Goal: Task Accomplishment & Management: Use online tool/utility

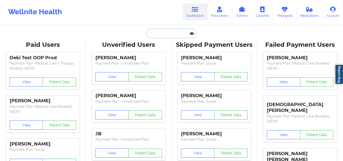
click at [156, 33] on input "text" at bounding box center [171, 33] width 50 height 10
paste input "[EMAIL_ADDRESS][DOMAIN_NAME]"
type input "[EMAIL_ADDRESS][DOMAIN_NAME]"
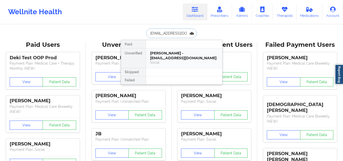
click at [156, 54] on div "[PERSON_NAME] - [EMAIL_ADDRESS][DOMAIN_NAME]" at bounding box center [184, 55] width 68 height 9
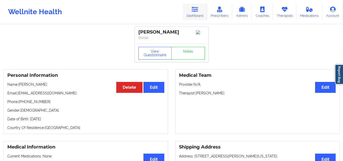
click at [198, 10] on icon at bounding box center [195, 10] width 7 height 6
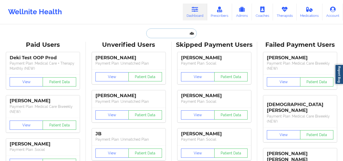
click at [176, 31] on input "text" at bounding box center [171, 33] width 50 height 10
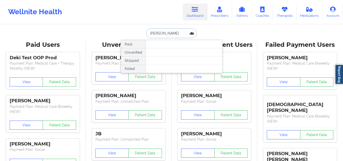
drag, startPoint x: 169, startPoint y: 33, endPoint x: 143, endPoint y: 36, distance: 26.2
click at [143, 36] on div "[PERSON_NAME] Unverified Skipped Failed" at bounding box center [171, 33] width 101 height 10
type input "[EMAIL_ADDRESS][DOMAIN_NAME]"
